Goal: Transaction & Acquisition: Purchase product/service

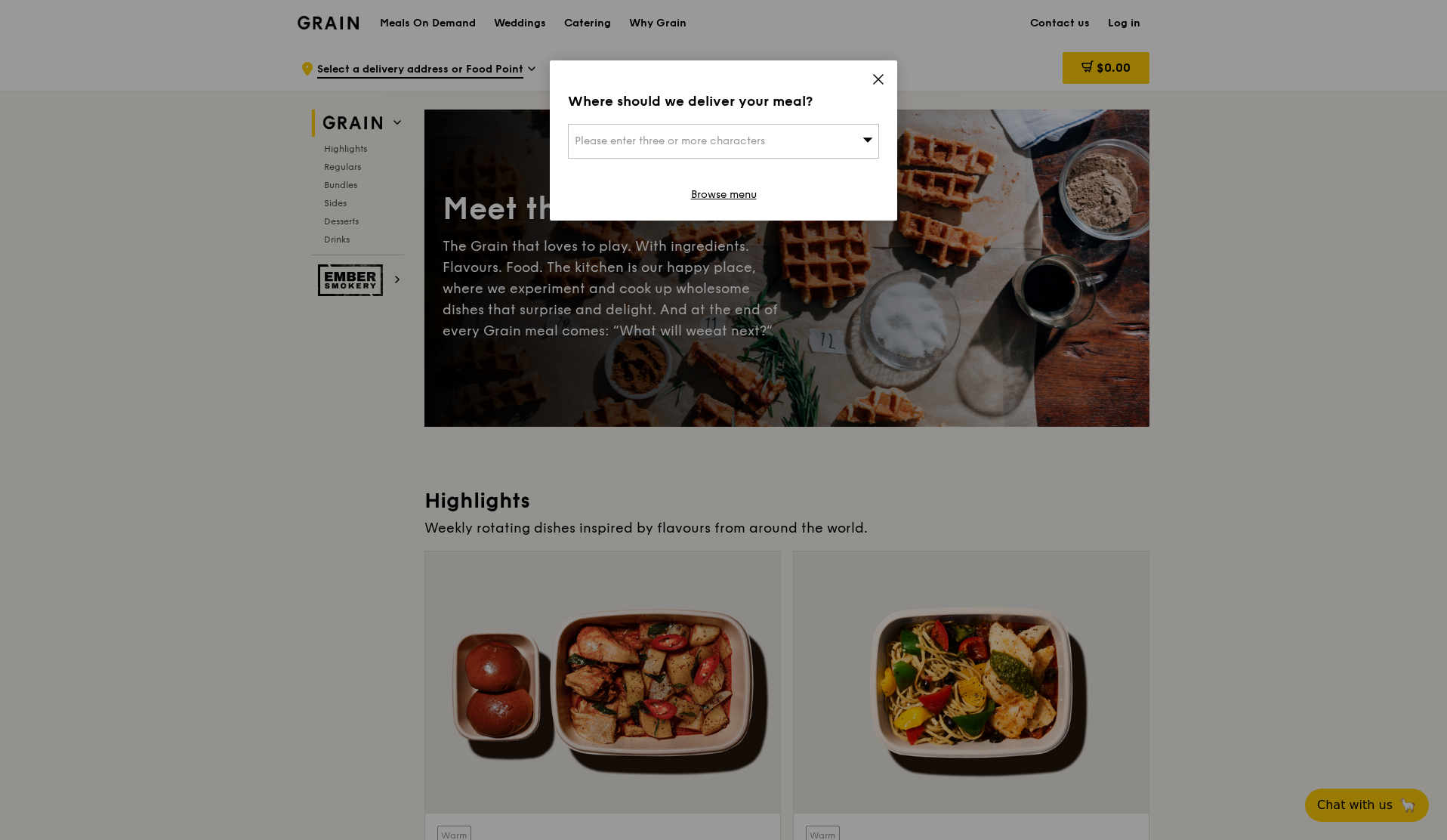
click at [882, 79] on icon at bounding box center [878, 80] width 14 height 14
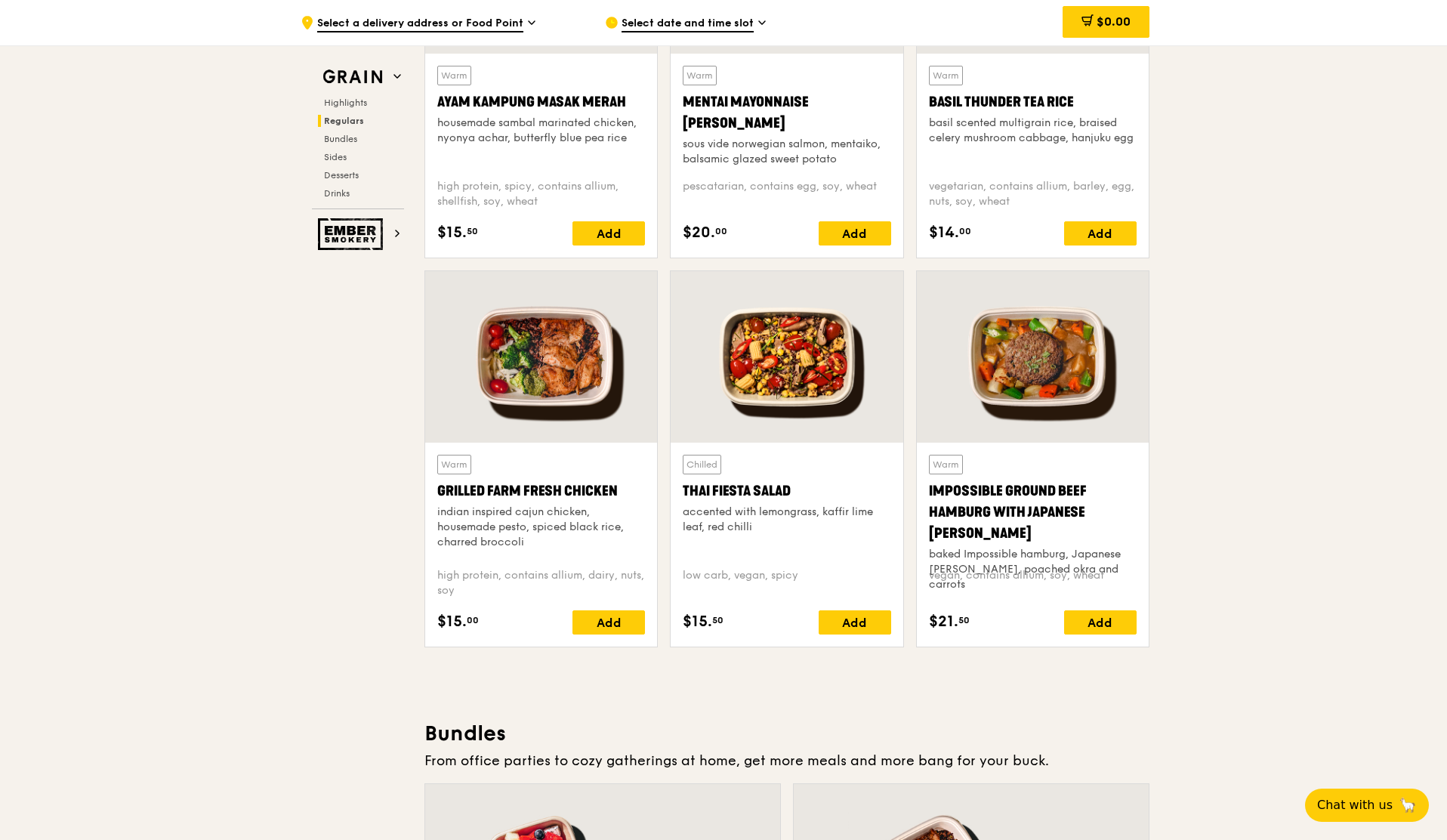
scroll to position [1517, 0]
click at [343, 140] on span "Bundles" at bounding box center [342, 139] width 35 height 11
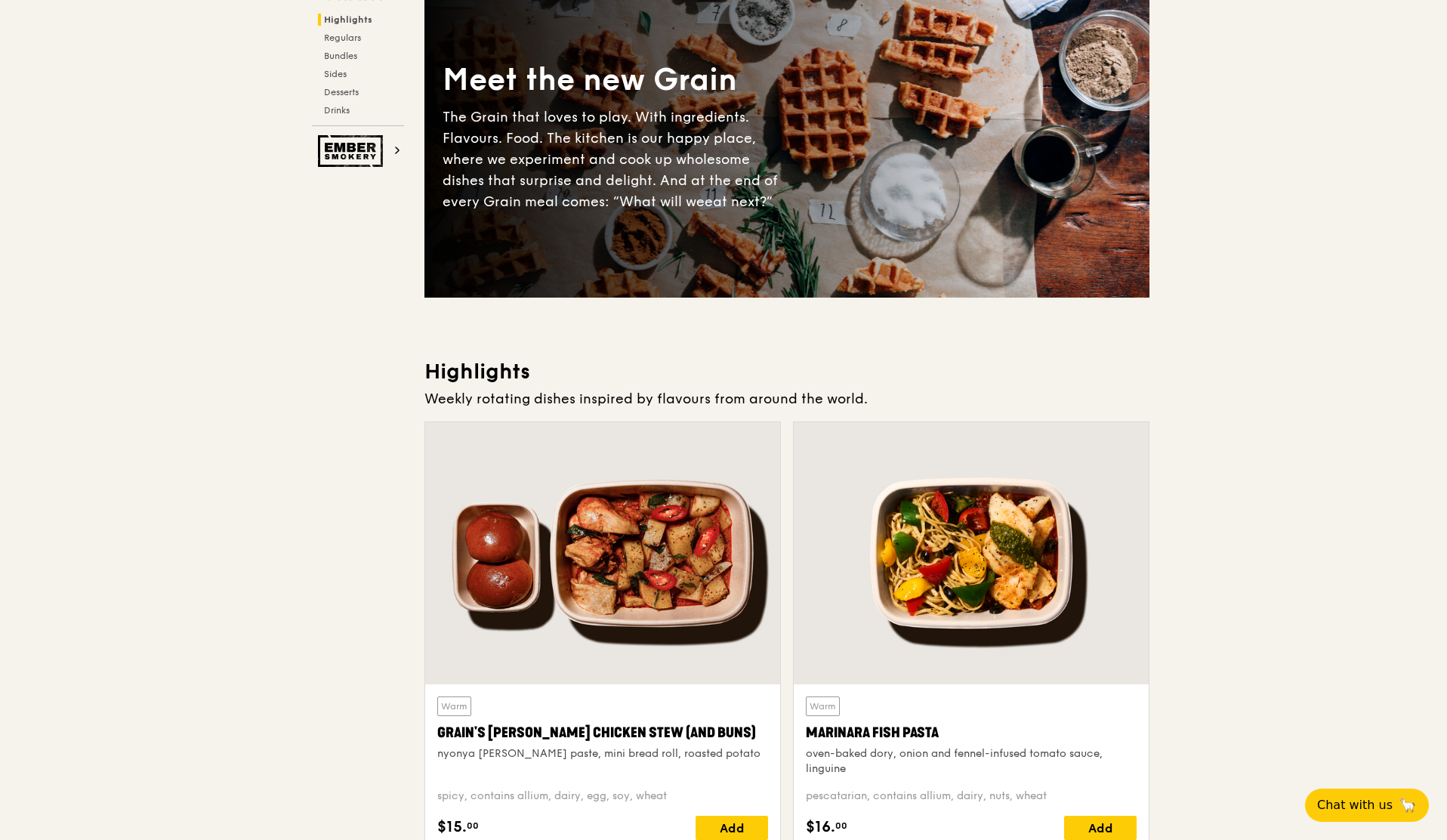
scroll to position [0, 0]
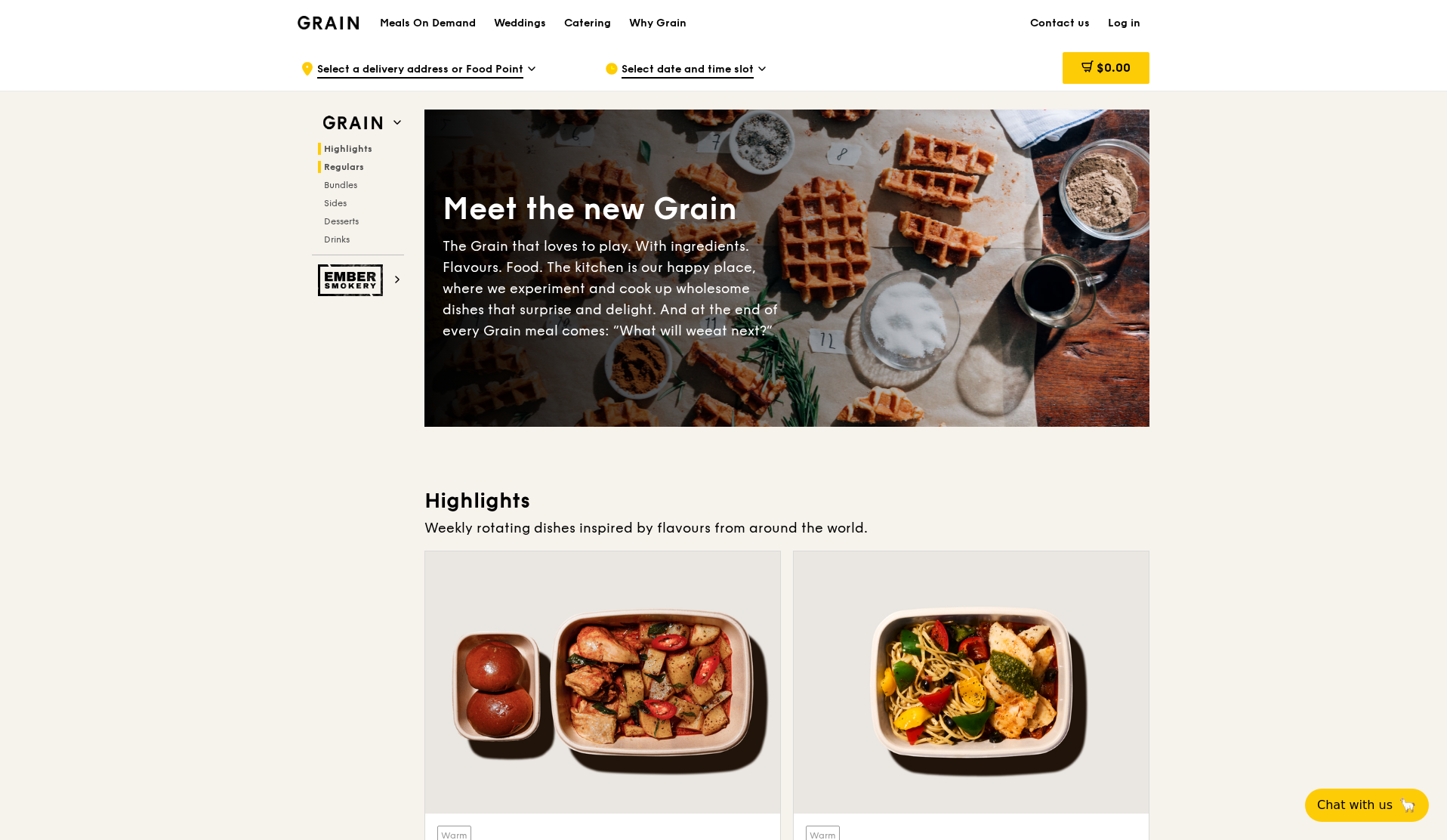
click at [336, 168] on span "Regulars" at bounding box center [344, 167] width 40 height 11
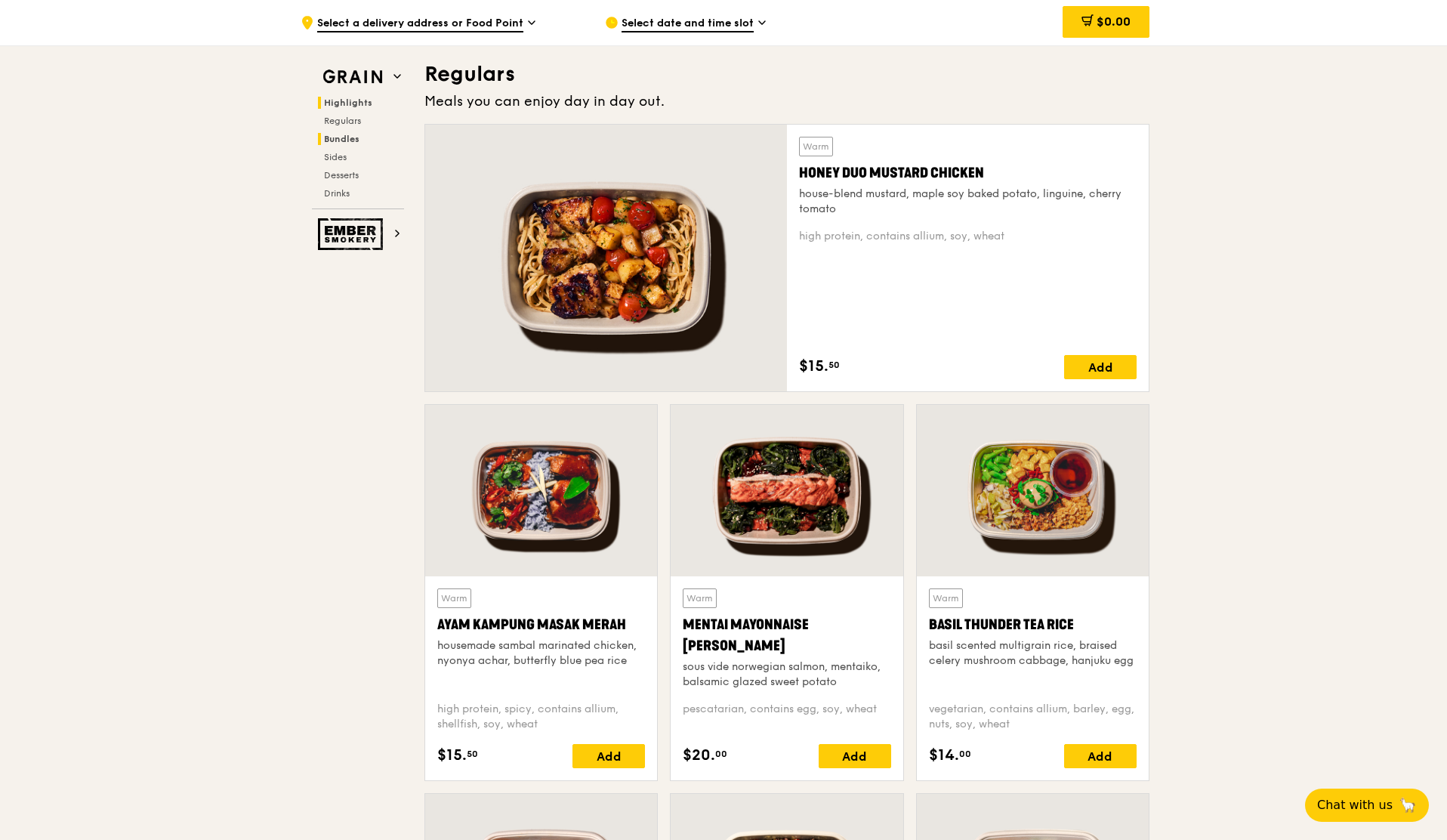
scroll to position [994, 0]
click at [339, 119] on span "Regulars" at bounding box center [344, 121] width 40 height 11
click at [760, 24] on icon at bounding box center [763, 23] width 8 height 14
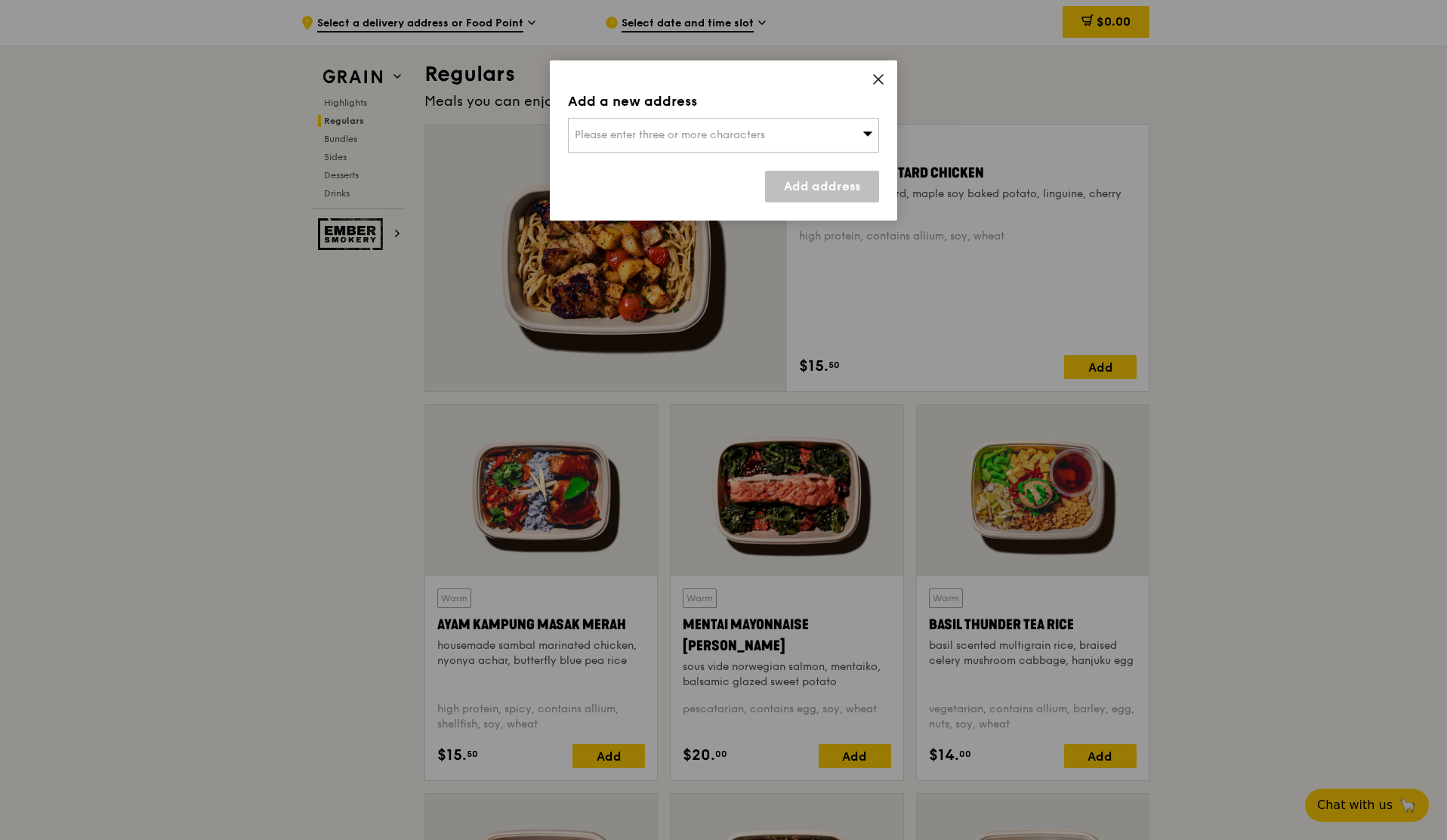
click at [806, 135] on div "Please enter three or more characters" at bounding box center [724, 135] width 311 height 34
click at [672, 131] on input "search" at bounding box center [724, 135] width 310 height 33
click at [812, 75] on div "Add a new address Please enter three or more characters Please enter 3 or more …" at bounding box center [723, 140] width 347 height 160
click at [884, 80] on icon at bounding box center [878, 80] width 14 height 14
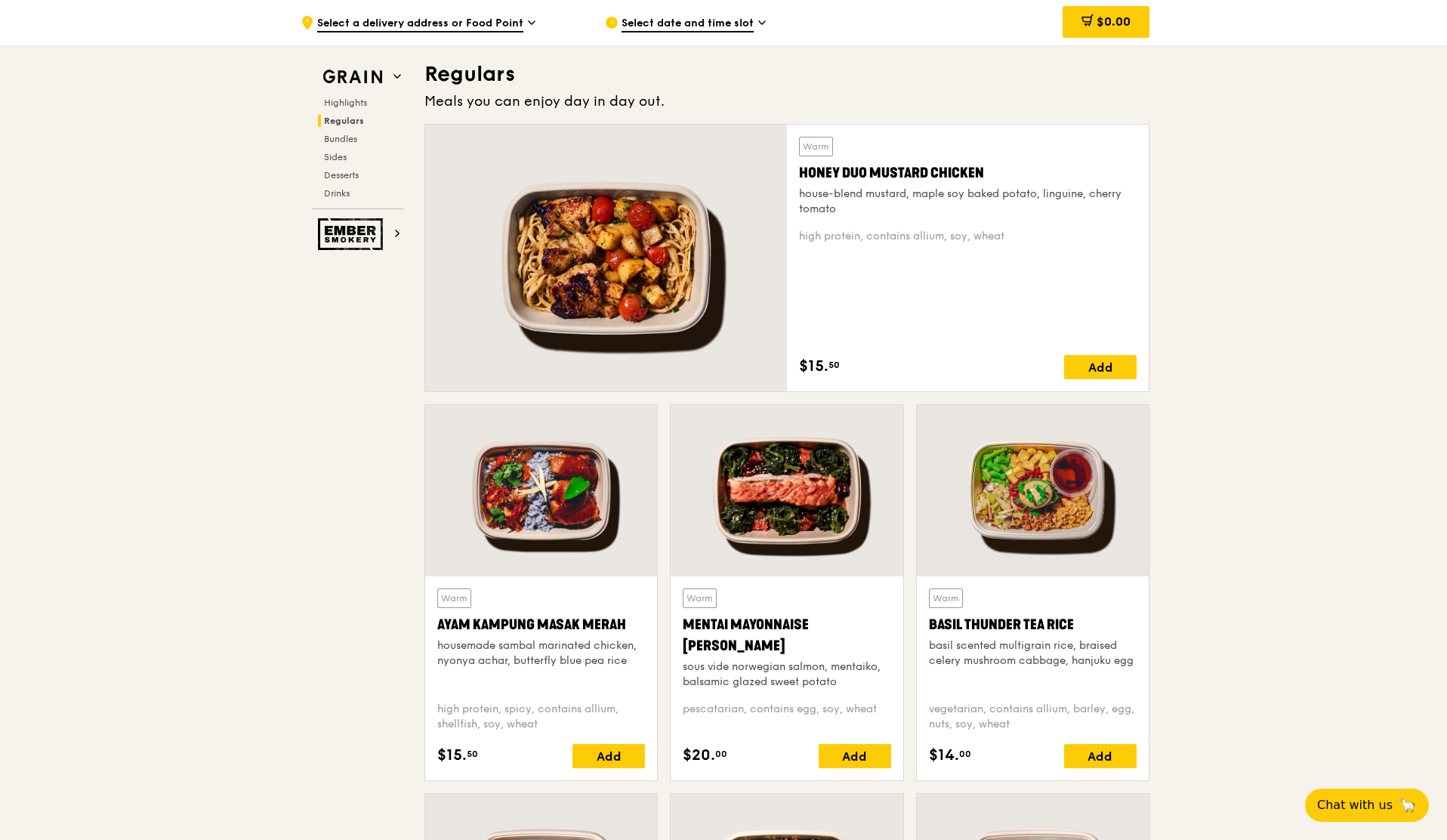
click at [414, 27] on span "Select a delivery address or Food Point" at bounding box center [420, 25] width 206 height 17
